Goal: Task Accomplishment & Management: Manage account settings

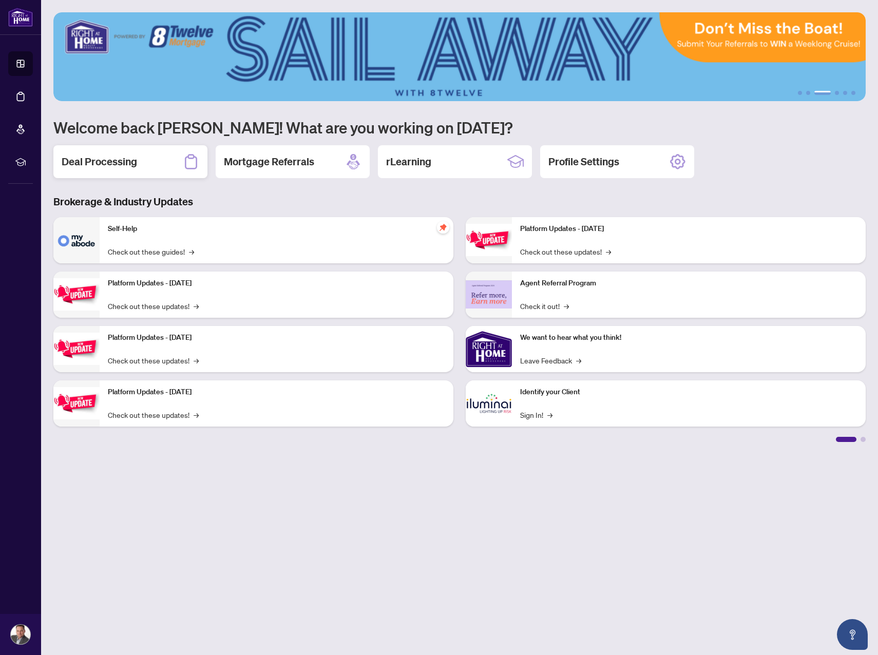
click at [135, 166] on h2 "Deal Processing" at bounding box center [100, 162] width 76 height 14
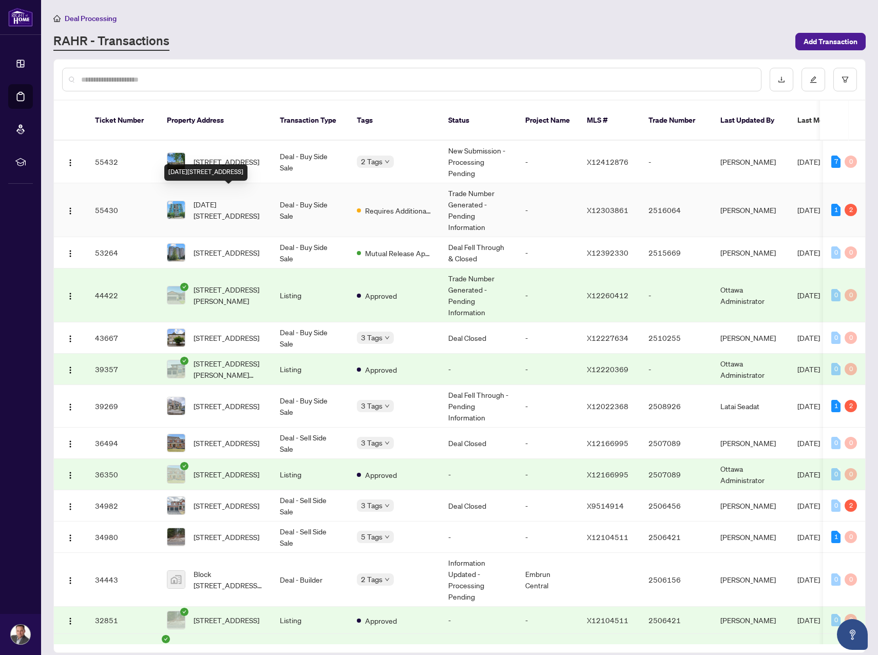
click at [231, 199] on span "[DATE][STREET_ADDRESS]" at bounding box center [229, 210] width 70 height 23
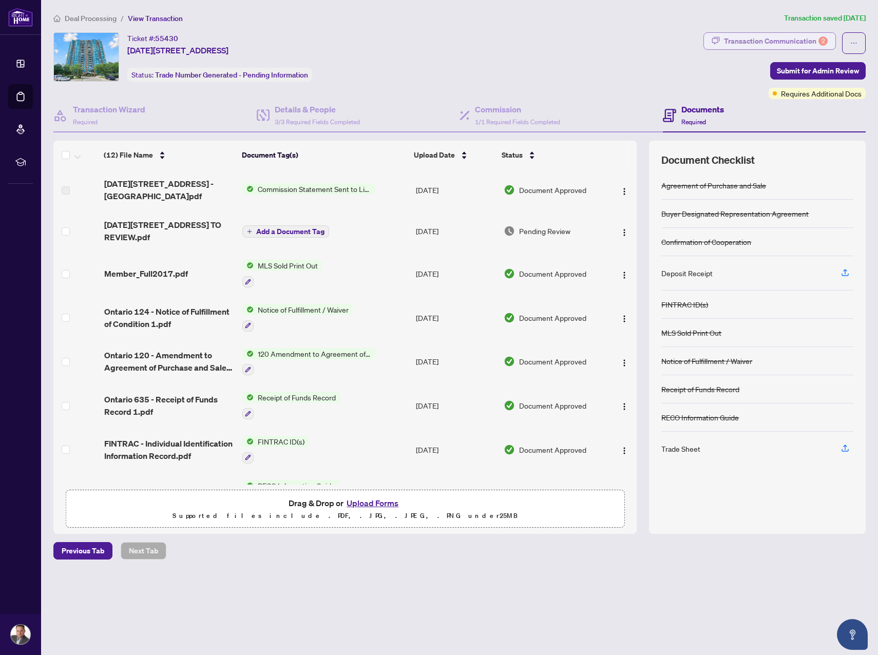
click at [790, 42] on div "Transaction Communication 2" at bounding box center [776, 41] width 104 height 16
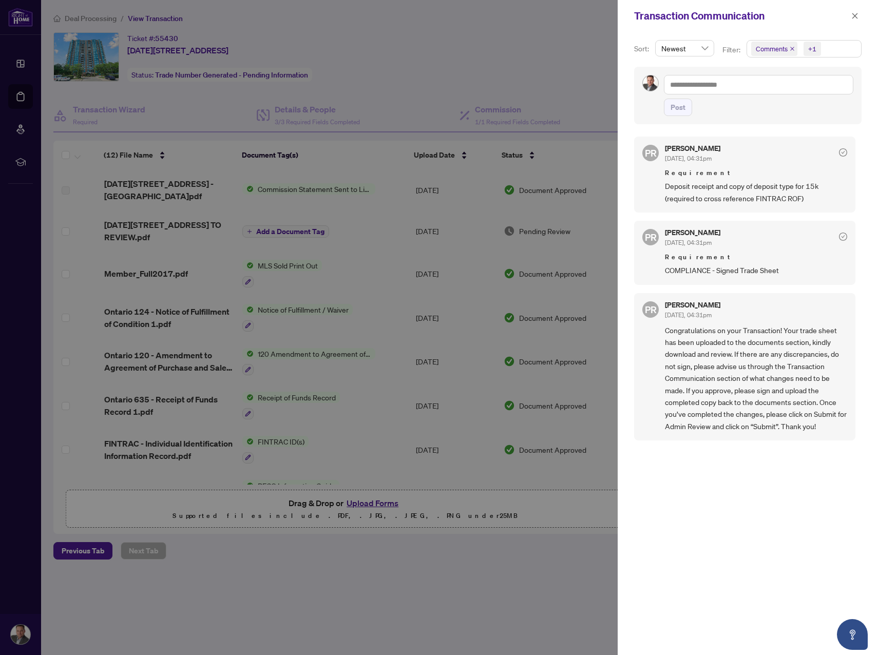
click at [461, 592] on div at bounding box center [439, 327] width 878 height 655
click at [854, 14] on icon "close" at bounding box center [855, 15] width 7 height 7
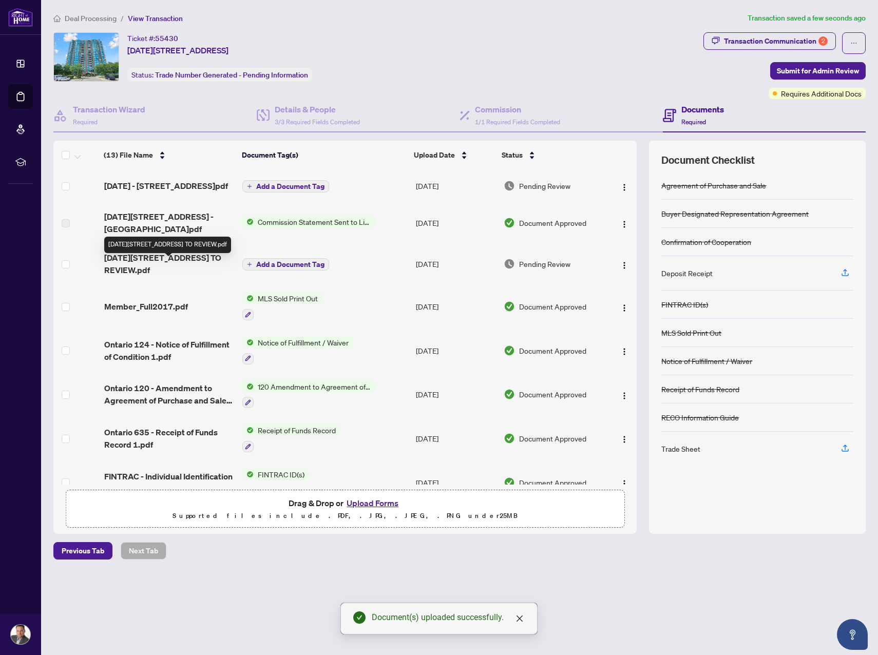
click at [150, 267] on span "[DATE][STREET_ADDRESS] TO REVIEW.pdf" at bounding box center [169, 264] width 130 height 25
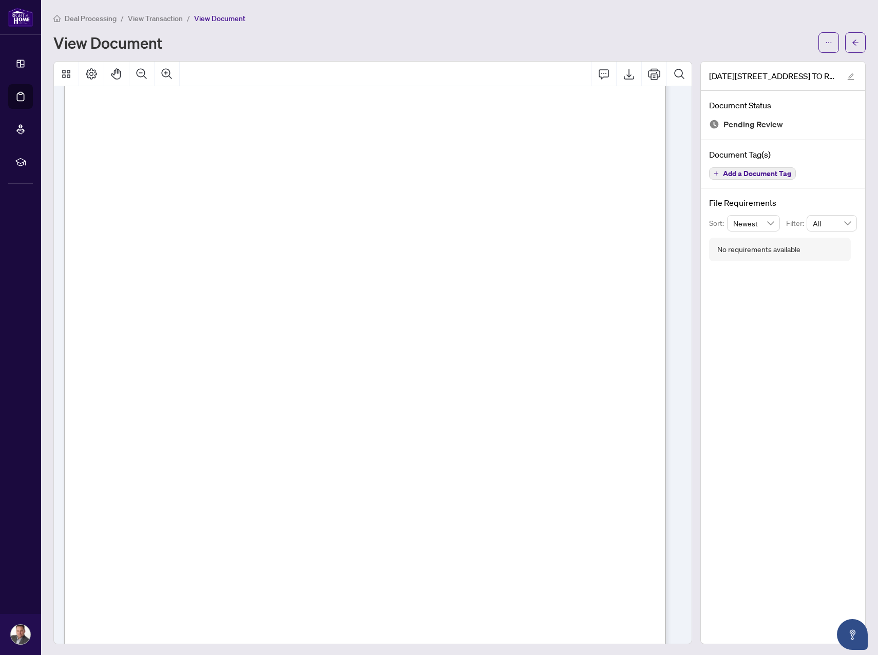
scroll to position [242, 0]
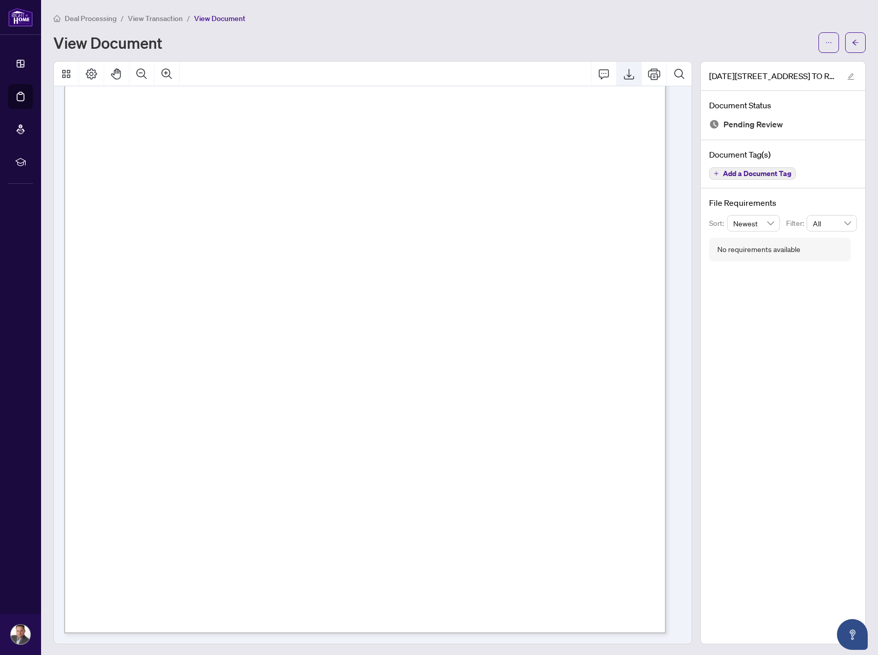
click at [623, 72] on icon "Export" at bounding box center [629, 74] width 12 height 12
click at [845, 43] on button "button" at bounding box center [855, 42] width 21 height 21
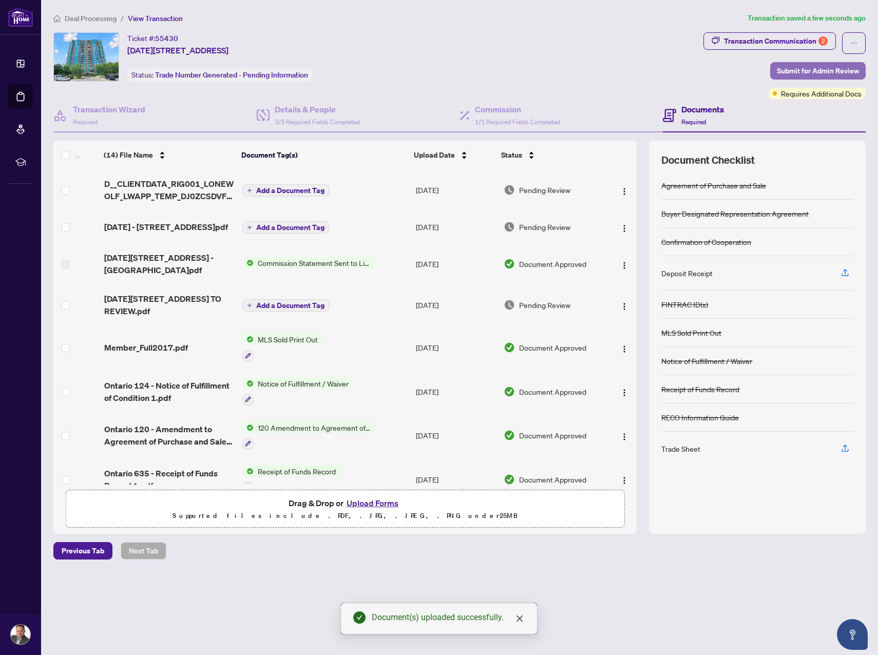
click at [842, 72] on span "Submit for Admin Review" at bounding box center [818, 71] width 82 height 16
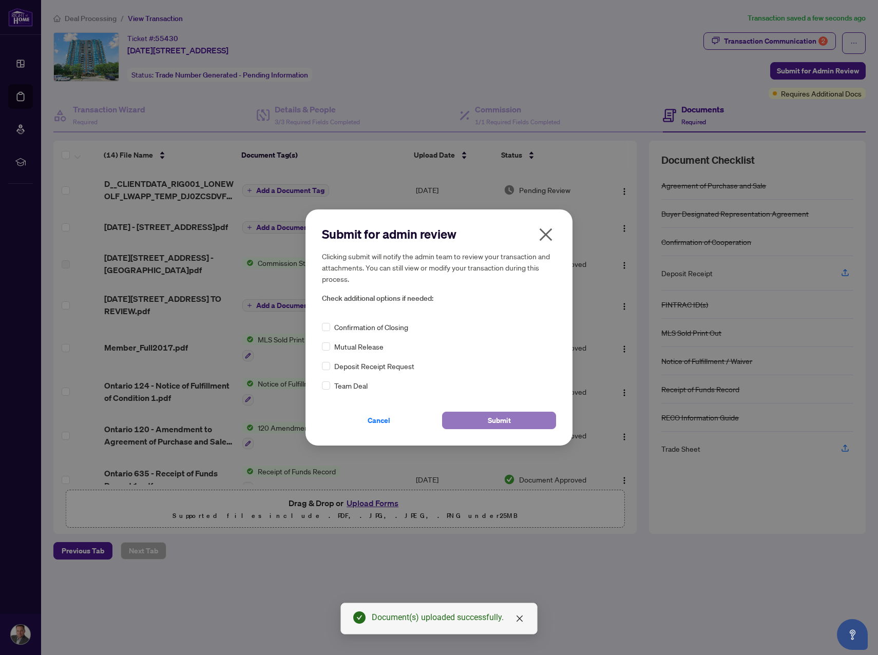
click at [514, 420] on button "Submit" at bounding box center [499, 420] width 114 height 17
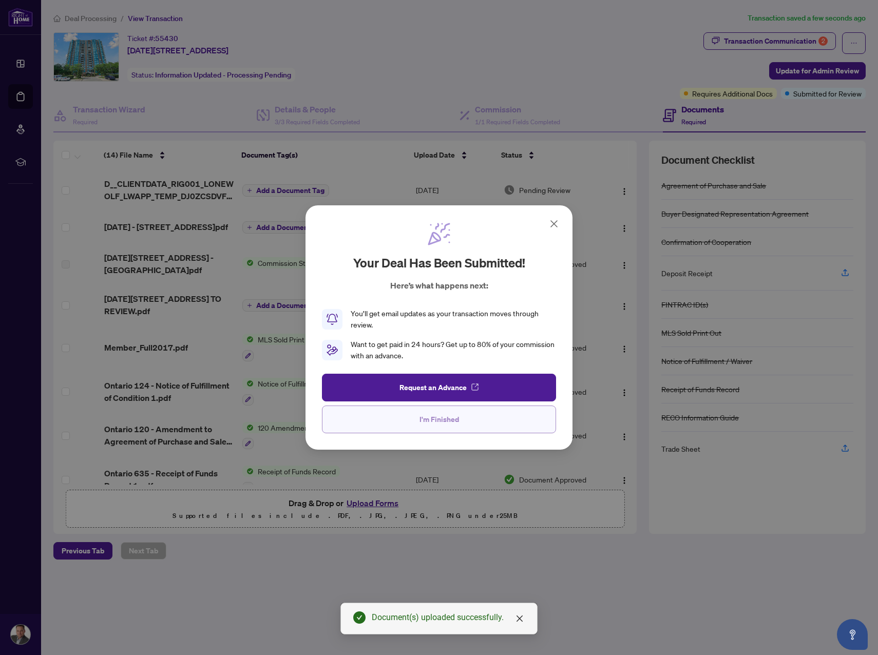
click at [486, 422] on button "I'm Finished" at bounding box center [439, 420] width 234 height 28
